Goal: Information Seeking & Learning: Learn about a topic

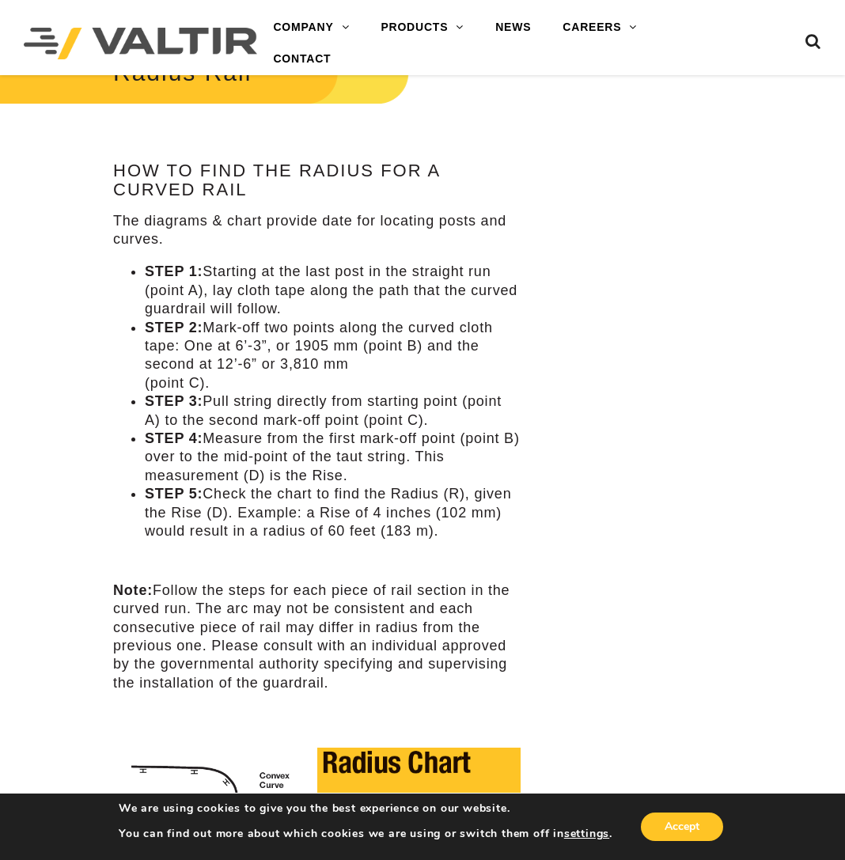
scroll to position [712, 0]
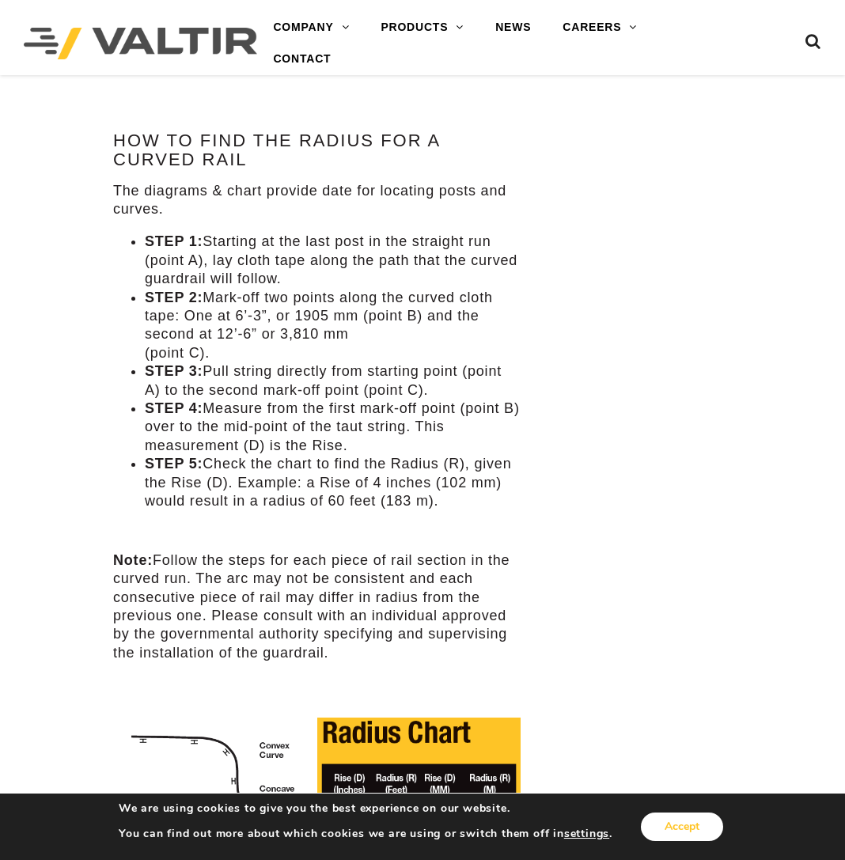
click at [680, 829] on button "Accept" at bounding box center [682, 827] width 82 height 28
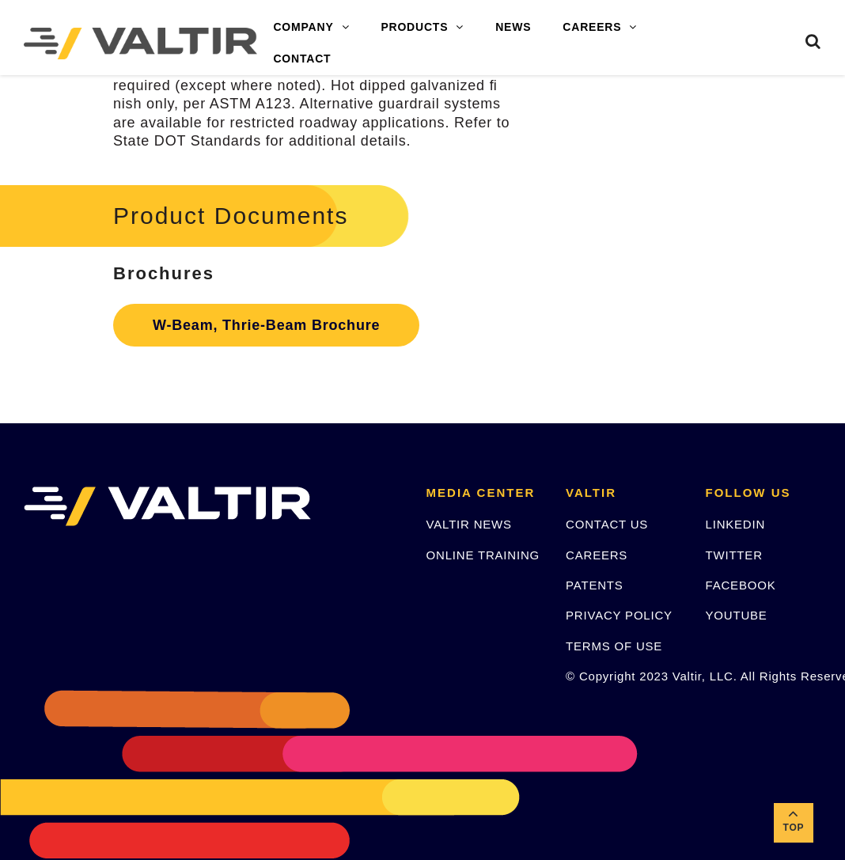
scroll to position [4178, 0]
